Goal: Task Accomplishment & Management: Manage account settings

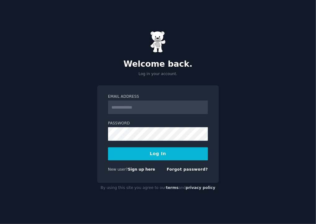
click at [123, 108] on input "Email Address" at bounding box center [158, 108] width 100 height 14
click at [75, 107] on div "Welcome back. Log in your account. Email Address Password Log In New user? Sign…" at bounding box center [158, 112] width 316 height 224
